Goal: Task Accomplishment & Management: Manage account settings

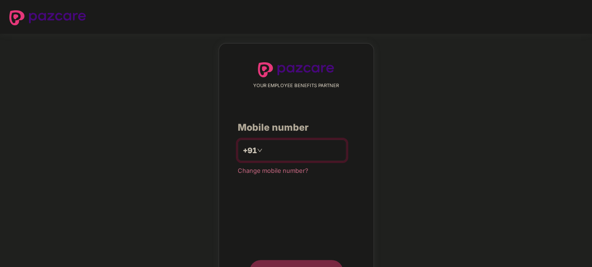
click at [290, 148] on input "number" at bounding box center [302, 150] width 77 height 15
click at [281, 145] on input "number" at bounding box center [302, 150] width 77 height 15
click at [456, 126] on div "YOUR EMPLOYEE BENEFITS PARTNER Mobile number +91 Change mobile number? Send OTP" at bounding box center [296, 172] width 592 height 277
click at [316, 140] on div "+91" at bounding box center [292, 150] width 108 height 22
click at [313, 148] on input "number" at bounding box center [302, 150] width 77 height 15
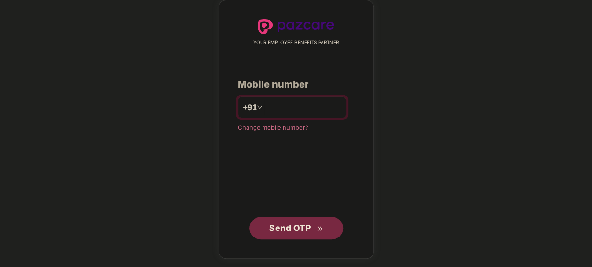
type input "**********"
click at [287, 224] on span "Send OTP" at bounding box center [290, 228] width 42 height 10
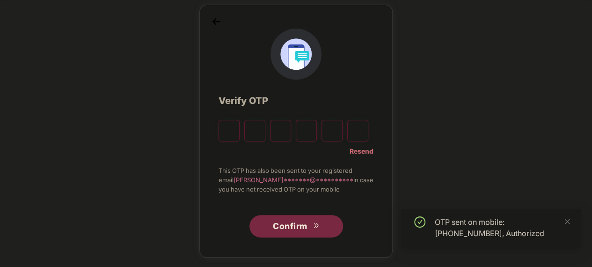
scroll to position [38, 0]
type input "*"
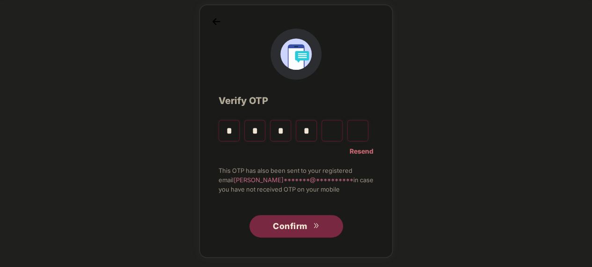
type input "*"
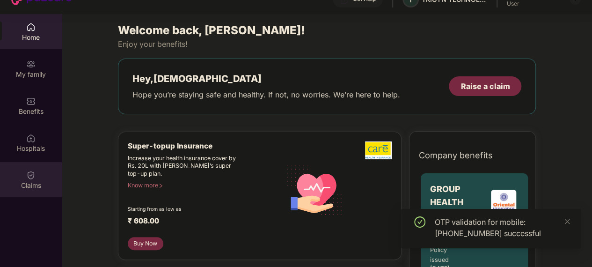
click at [38, 178] on div "Claims" at bounding box center [31, 179] width 62 height 35
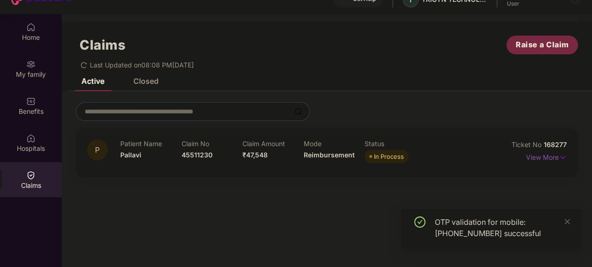
scroll to position [59, 0]
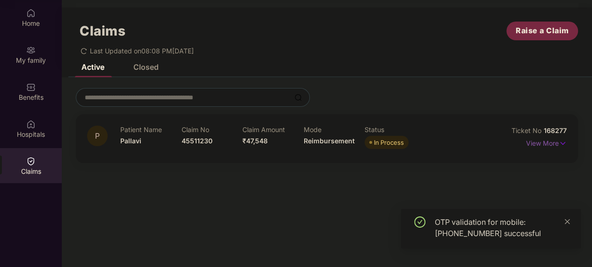
click at [568, 220] on icon "close" at bounding box center [566, 221] width 7 height 7
click at [554, 137] on p "View More" at bounding box center [546, 142] width 41 height 13
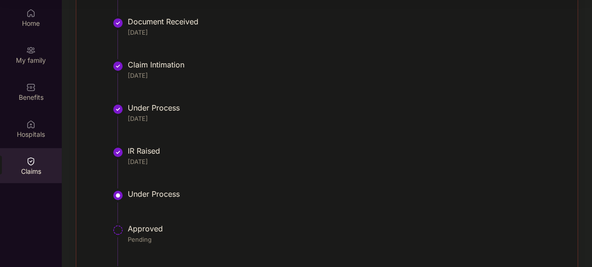
scroll to position [337, 0]
